Goal: Task Accomplishment & Management: Complete application form

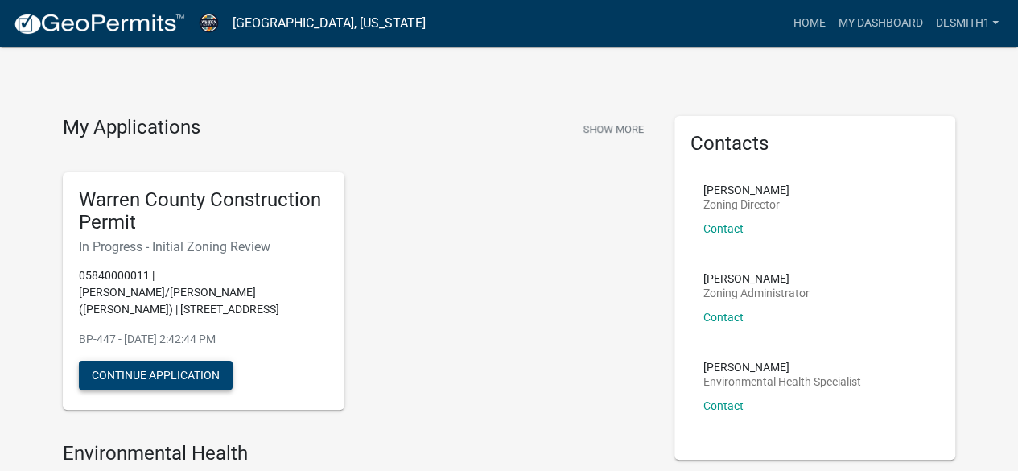
click at [145, 361] on button "Continue Application" at bounding box center [156, 375] width 154 height 29
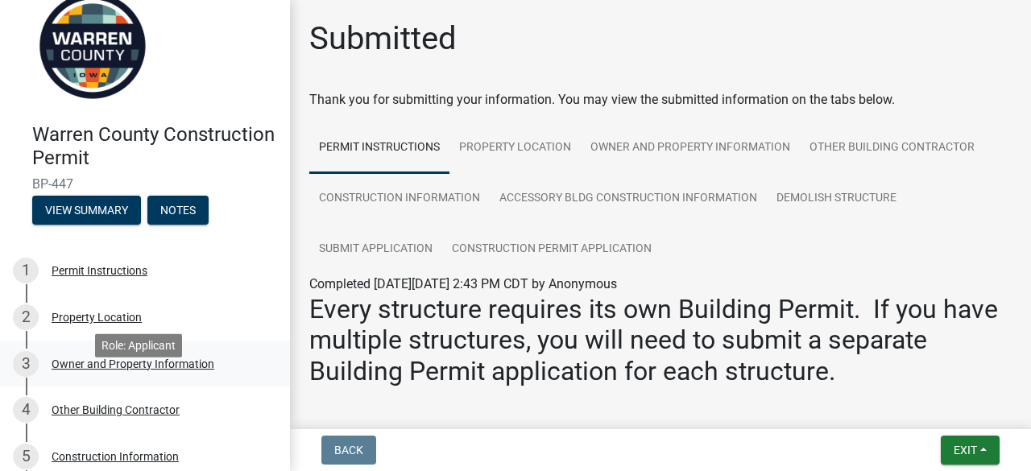
scroll to position [81, 0]
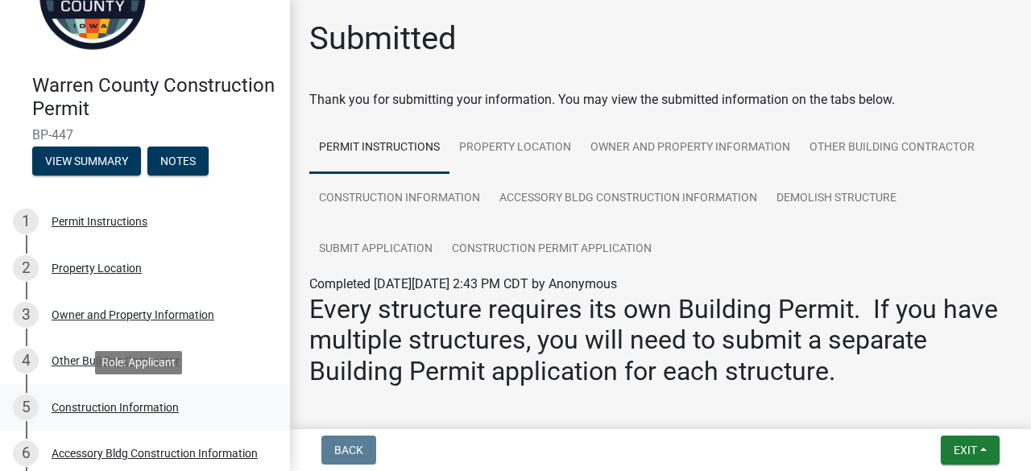
click at [110, 403] on div "Construction Information" at bounding box center [115, 407] width 127 height 11
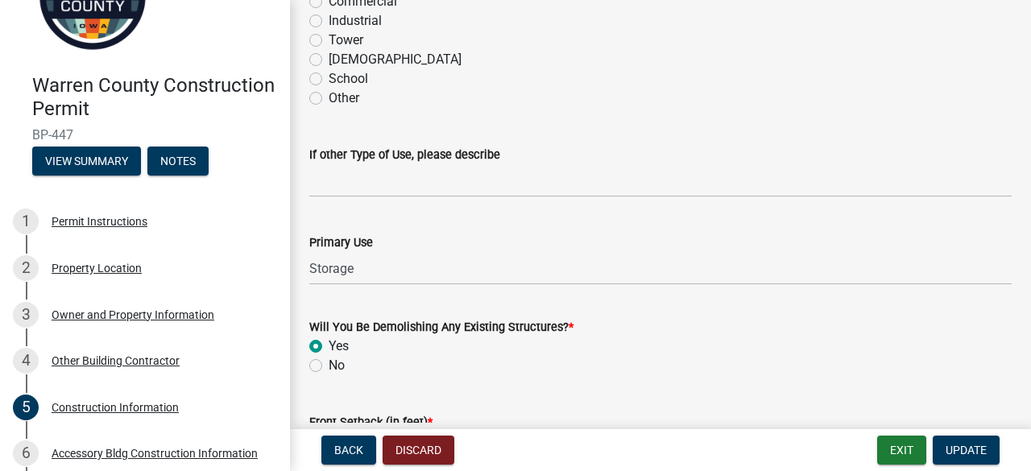
scroll to position [483, 0]
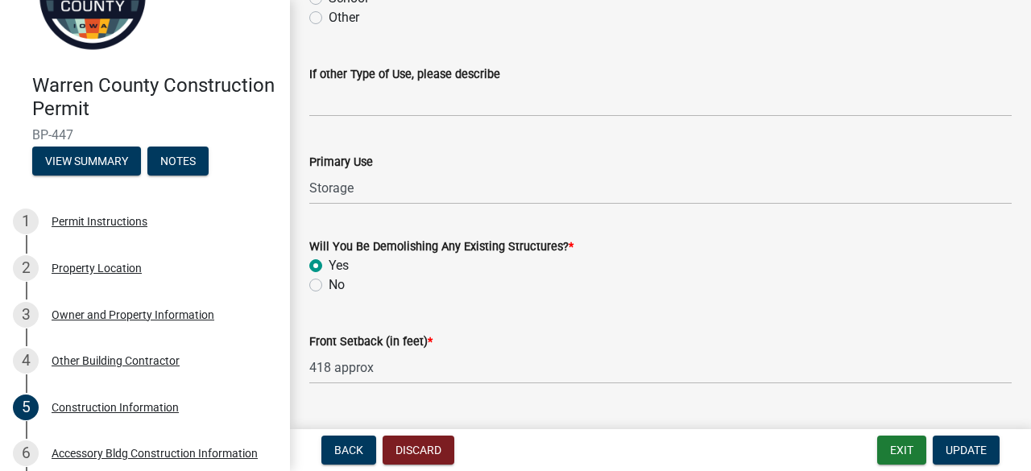
click at [328, 283] on label "No" at bounding box center [336, 284] width 16 height 19
click at [328, 283] on input "No" at bounding box center [333, 280] width 10 height 10
radio input "true"
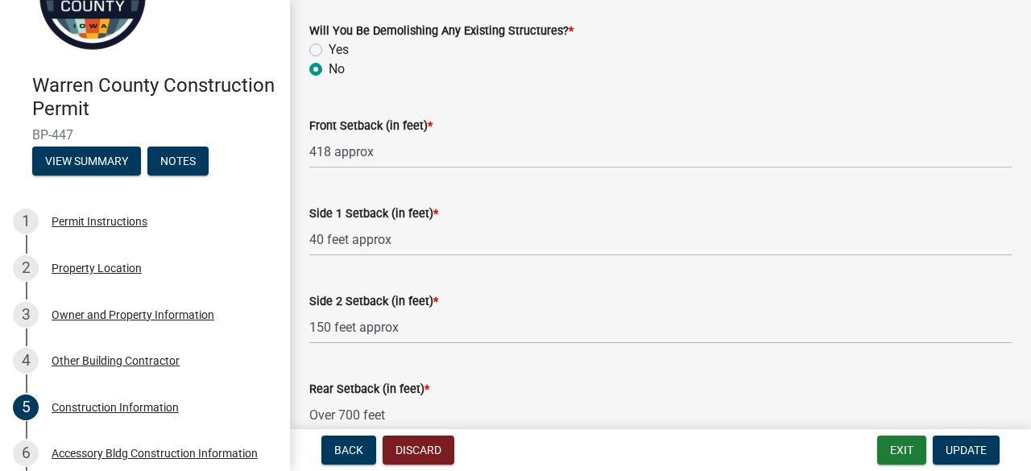
scroll to position [725, 0]
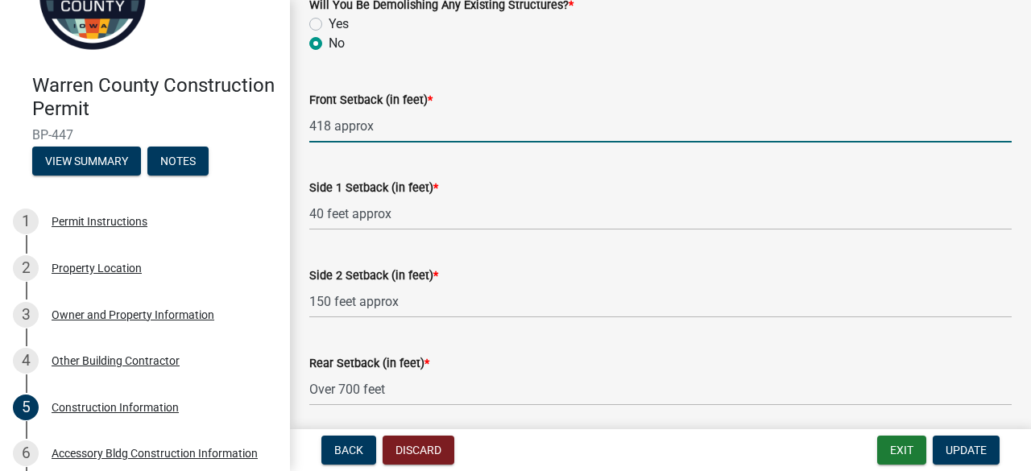
click at [311, 125] on input "418 approx" at bounding box center [660, 125] width 702 height 33
type input "x"
type input "260approx"
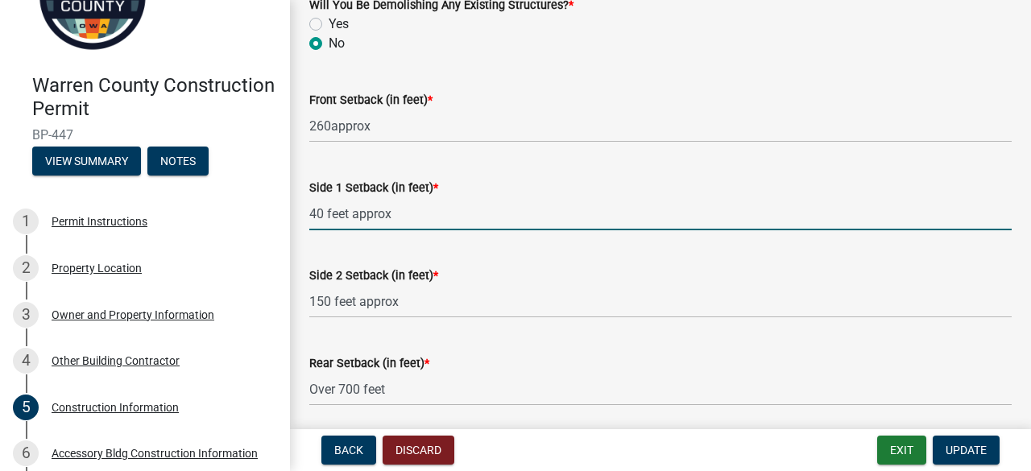
drag, startPoint x: 309, startPoint y: 210, endPoint x: 432, endPoint y: 216, distance: 122.5
click at [432, 216] on input "40 feet approx" at bounding box center [660, 213] width 702 height 33
type input "north side 85 feet approx."
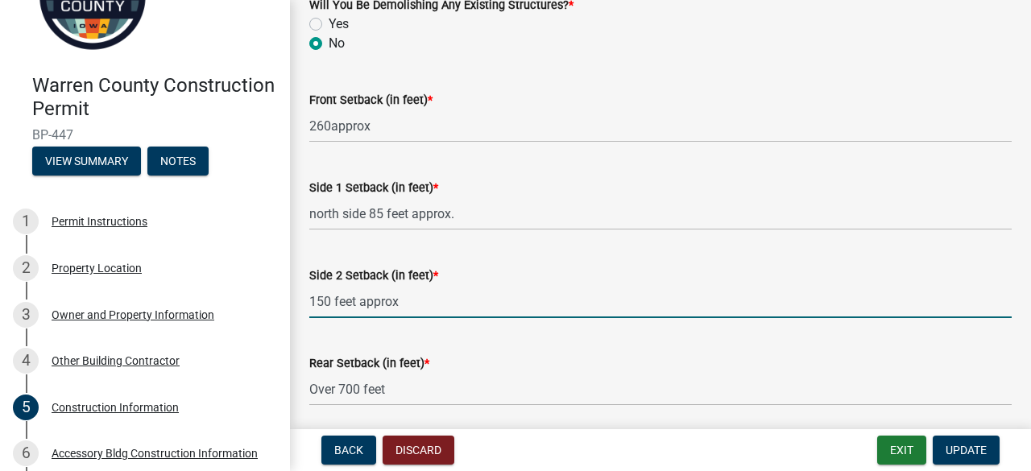
drag, startPoint x: 311, startPoint y: 300, endPoint x: 436, endPoint y: 302, distance: 124.8
click at [436, 302] on input "150 feet approx" at bounding box center [660, 301] width 702 height 33
type input "south set back 65' approx."
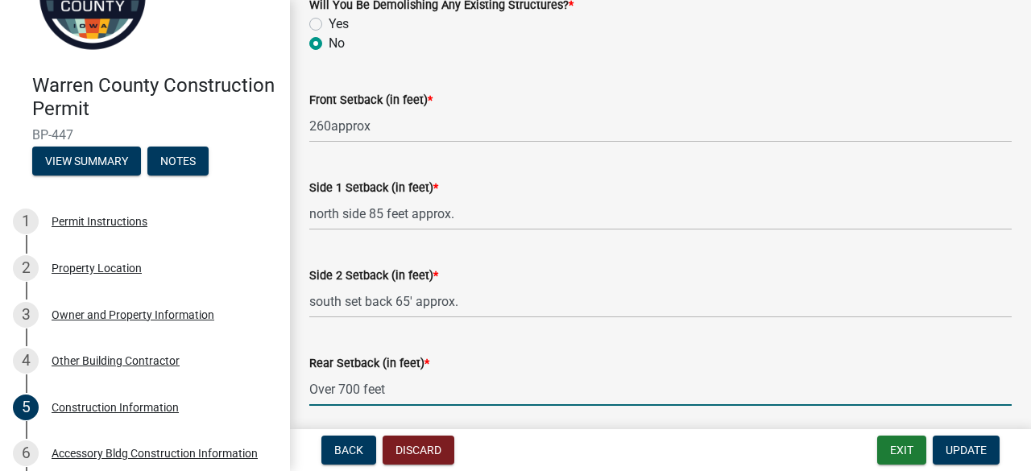
drag, startPoint x: 341, startPoint y: 387, endPoint x: 359, endPoint y: 390, distance: 18.0
click at [359, 390] on input "Over 700 feet" at bounding box center [660, 389] width 702 height 33
type input "Over 804.2 feet"
click at [956, 445] on span "Update" at bounding box center [965, 450] width 41 height 13
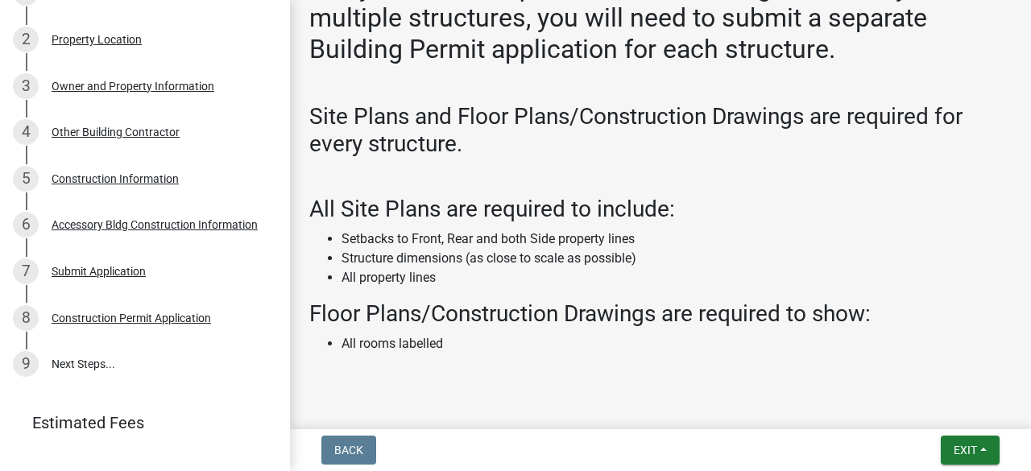
scroll to position [322, 0]
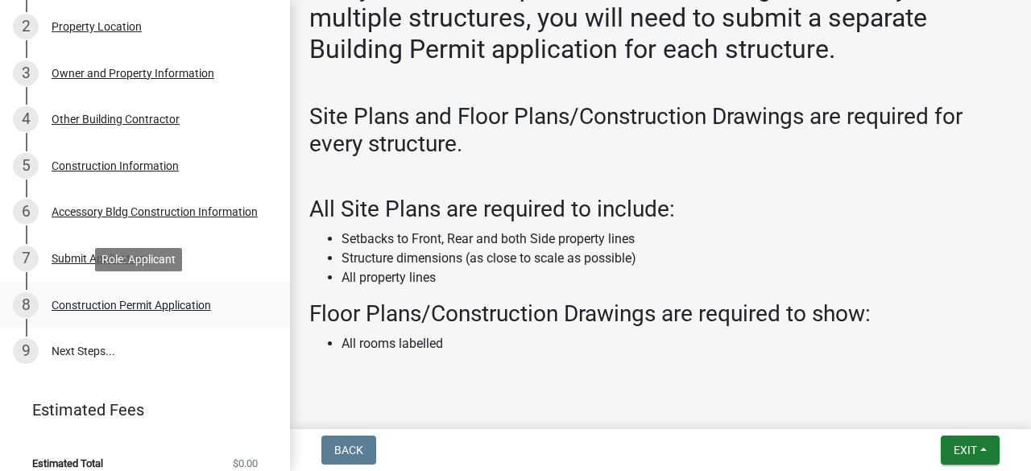
click at [115, 302] on div "Construction Permit Application" at bounding box center [131, 305] width 159 height 11
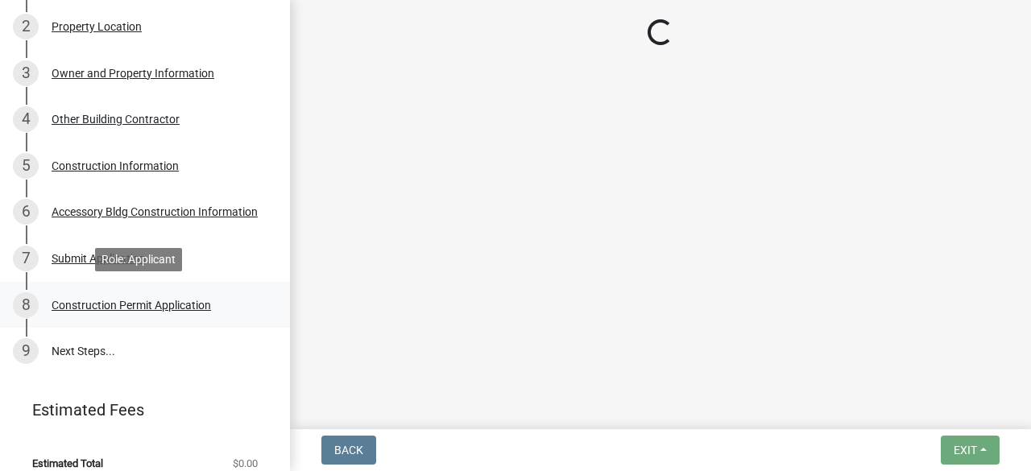
scroll to position [0, 0]
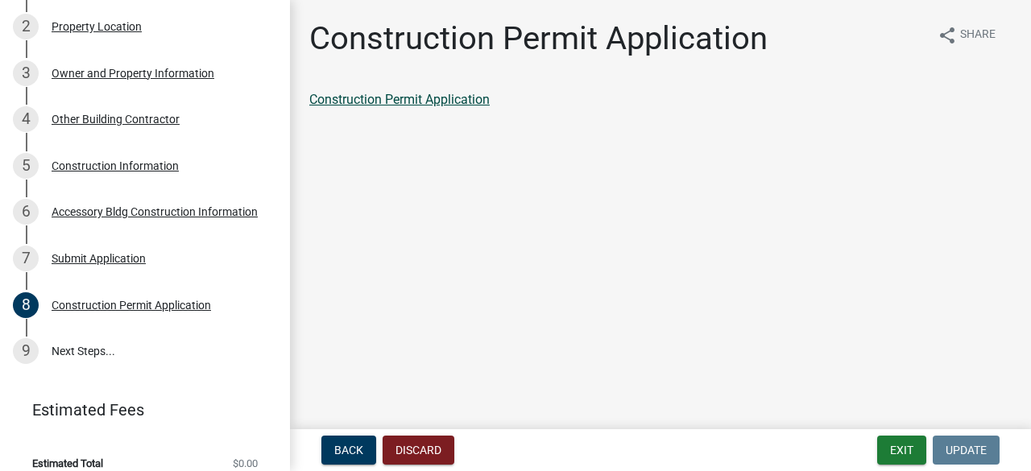
click at [434, 95] on link "Construction Permit Application" at bounding box center [399, 99] width 180 height 15
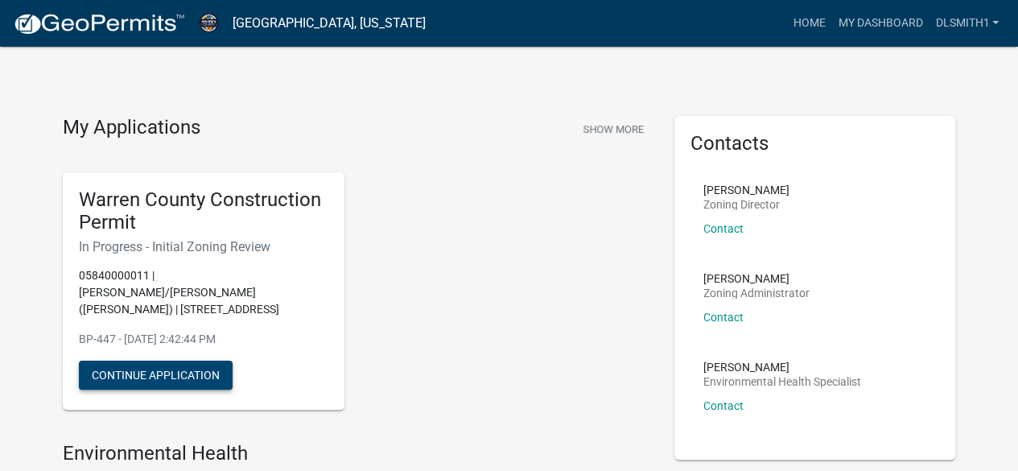
click at [190, 361] on button "Continue Application" at bounding box center [156, 375] width 154 height 29
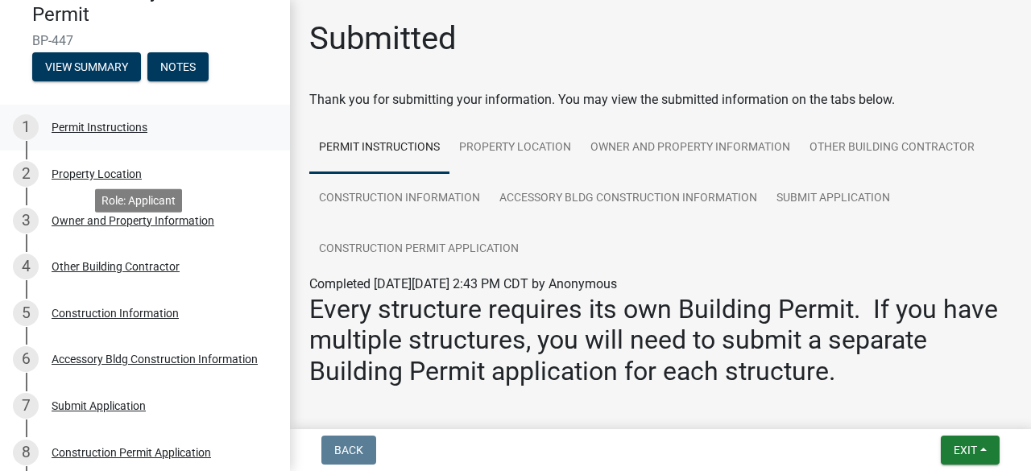
scroll to position [242, 0]
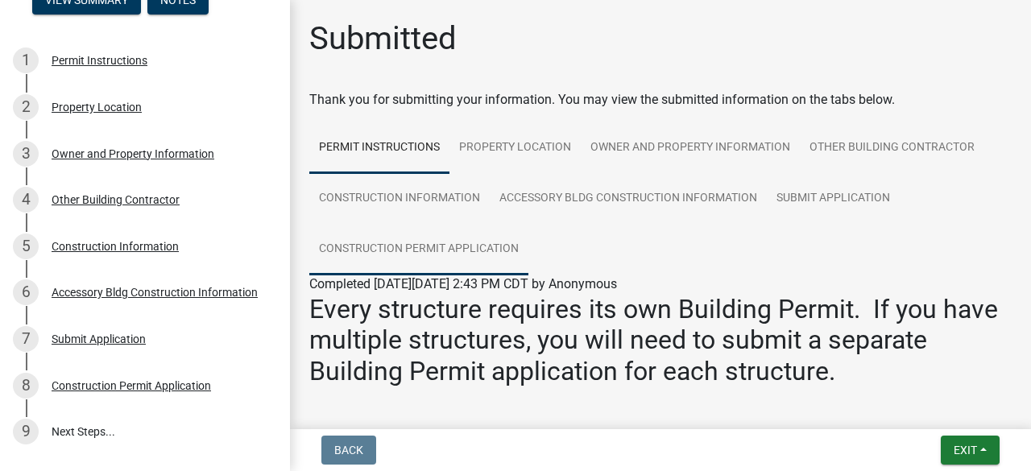
click at [388, 250] on link "Construction Permit Application" at bounding box center [418, 250] width 219 height 52
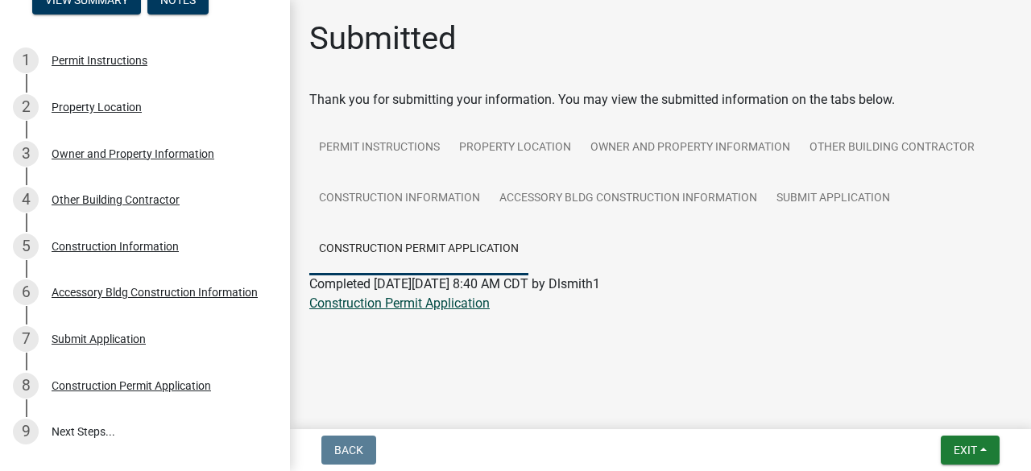
click at [380, 305] on link "Construction Permit Application" at bounding box center [399, 302] width 180 height 15
